Goal: Information Seeking & Learning: Check status

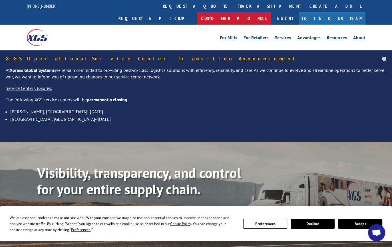
click at [271, 12] on link "Customer Portal" at bounding box center [234, 18] width 74 height 12
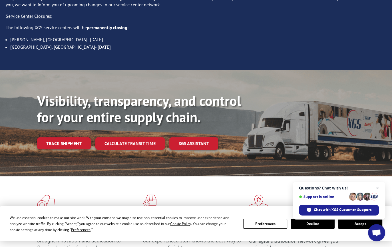
scroll to position [86, 0]
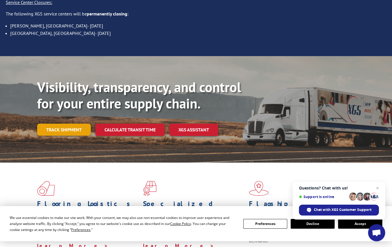
click at [49, 123] on link "Track shipment" at bounding box center [64, 129] width 54 height 12
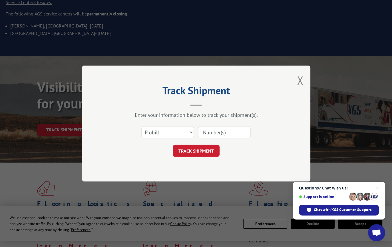
click at [210, 130] on input at bounding box center [224, 132] width 53 height 12
paste input "6200036085"
type input "6200036085"
click at [181, 129] on select "Select category... Probill BOL PO" at bounding box center [167, 132] width 53 height 12
select select "bol"
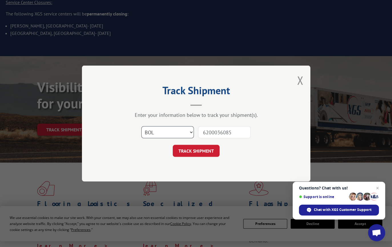
click at [141, 126] on select "Select category... Probill BOL PO" at bounding box center [167, 132] width 53 height 12
click at [187, 151] on button "TRACK SHIPMENT" at bounding box center [196, 151] width 47 height 12
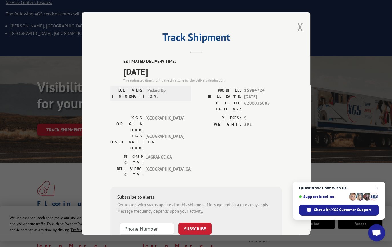
click at [300, 29] on button "Close modal" at bounding box center [300, 26] width 6 height 15
